Goal: Find specific page/section: Find specific page/section

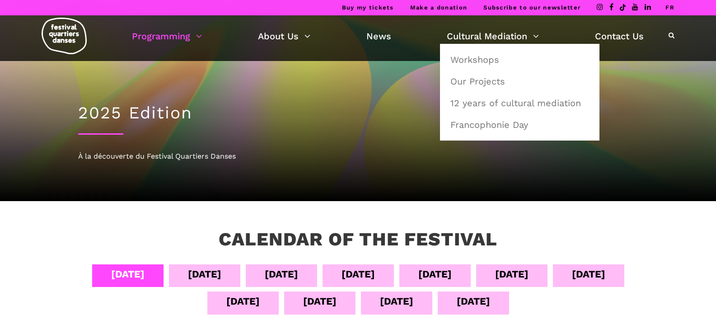
click at [471, 71] on li "Our Projects" at bounding box center [520, 82] width 160 height 22
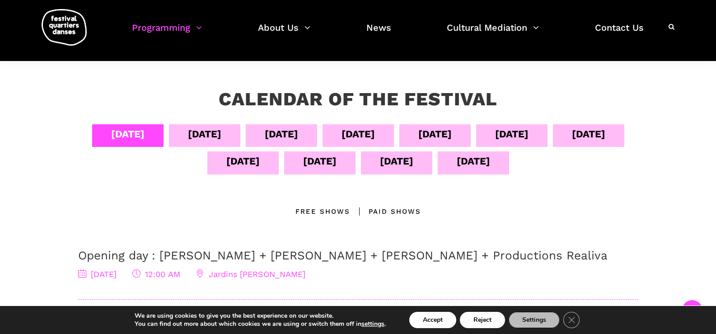
scroll to position [141, 0]
click at [221, 132] on div "[DATE]" at bounding box center [204, 134] width 33 height 16
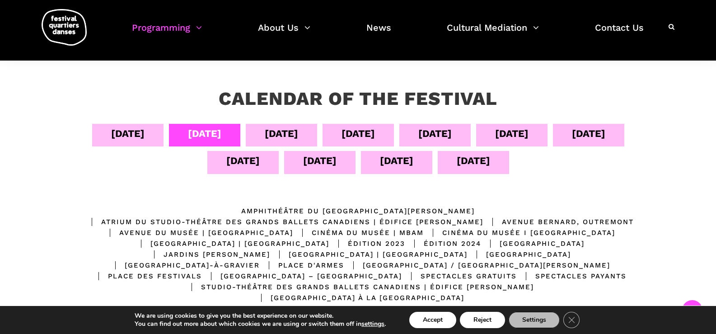
click at [145, 132] on div "[DATE]" at bounding box center [127, 134] width 33 height 16
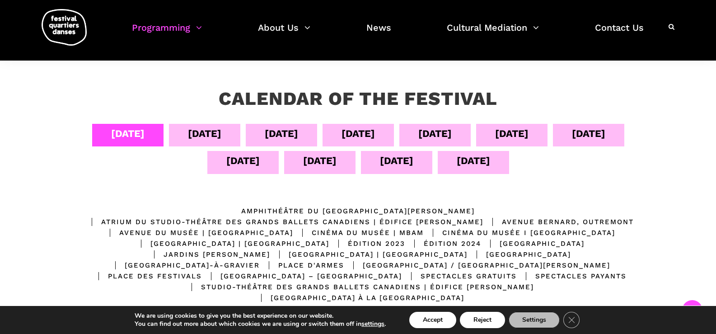
click at [298, 134] on div "[DATE]" at bounding box center [281, 134] width 33 height 16
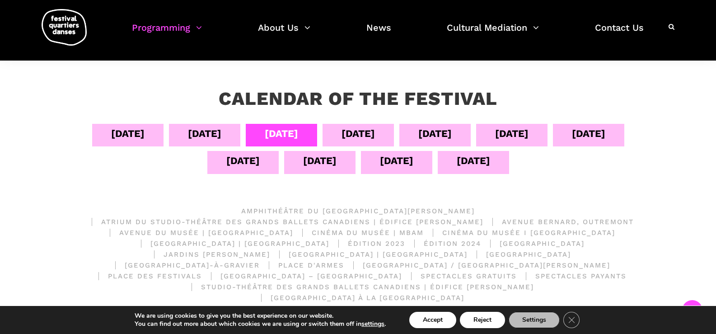
click at [221, 134] on div "[DATE]" at bounding box center [204, 134] width 33 height 16
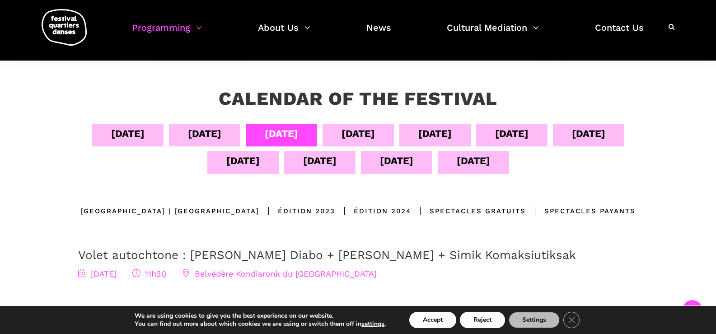
click at [164, 135] on div "[DATE]" at bounding box center [127, 135] width 71 height 23
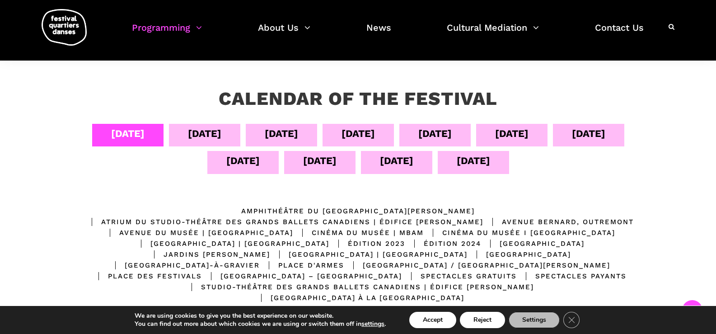
click at [375, 134] on div "[DATE]" at bounding box center [358, 134] width 33 height 16
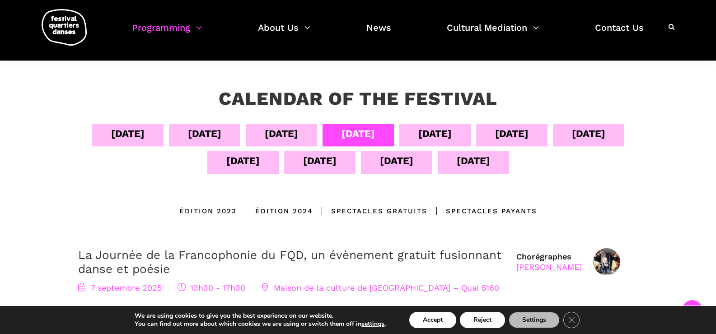
click at [164, 134] on div "[DATE]" at bounding box center [127, 135] width 71 height 23
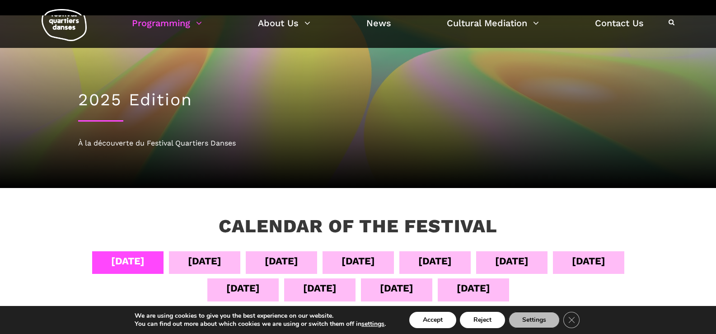
scroll to position [0, 0]
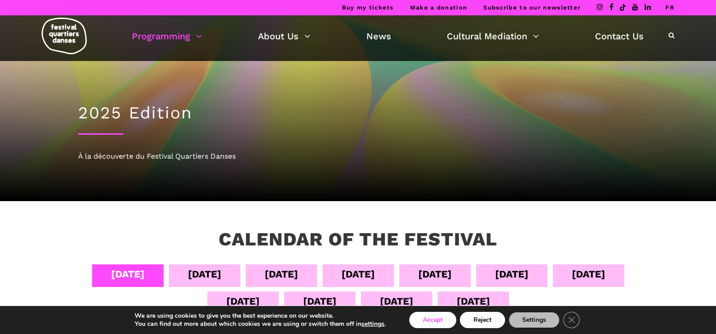
click at [423, 319] on button "Accept" at bounding box center [433, 320] width 47 height 16
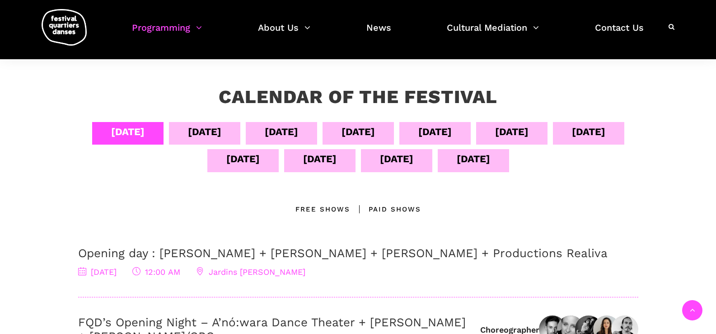
scroll to position [134, 0]
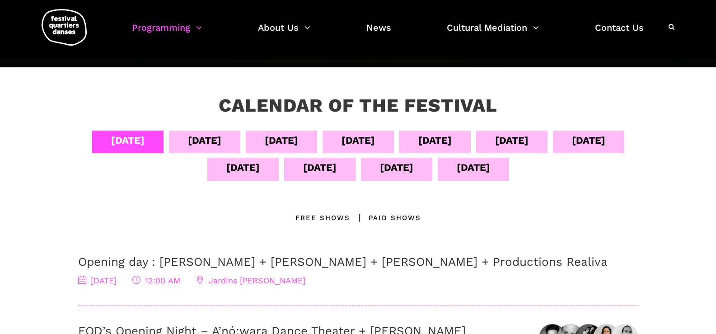
click at [221, 144] on div "[DATE]" at bounding box center [204, 140] width 33 height 16
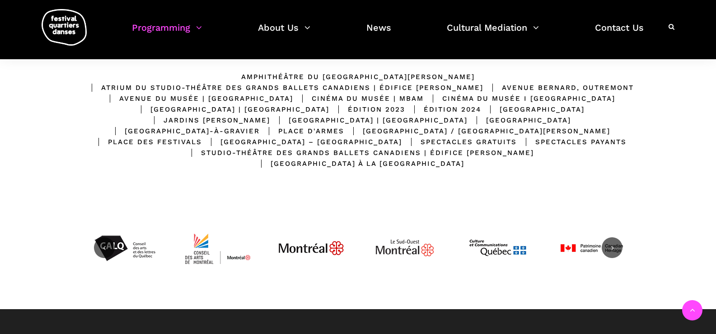
scroll to position [281, 0]
